Goal: Find contact information: Find contact information

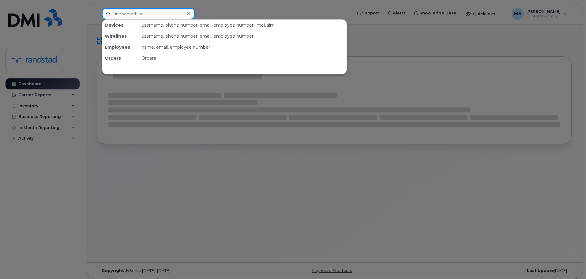
click at [167, 15] on input at bounding box center [148, 13] width 93 height 11
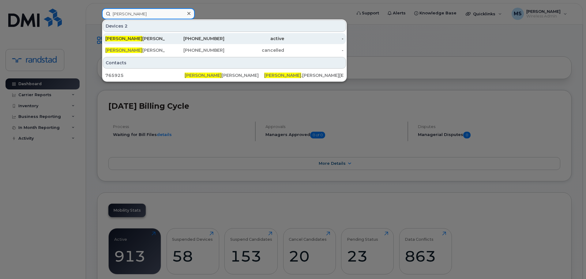
type input "[PERSON_NAME]"
click at [184, 36] on div "416-573-6027" at bounding box center [195, 39] width 60 height 6
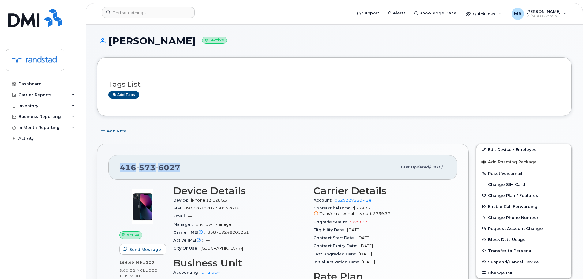
drag, startPoint x: 184, startPoint y: 164, endPoint x: 120, endPoint y: 161, distance: 64.7
click at [120, 161] on div "[PHONE_NUMBER]" at bounding box center [258, 167] width 277 height 13
copy span "[PHONE_NUMBER]"
